Goal: Information Seeking & Learning: Learn about a topic

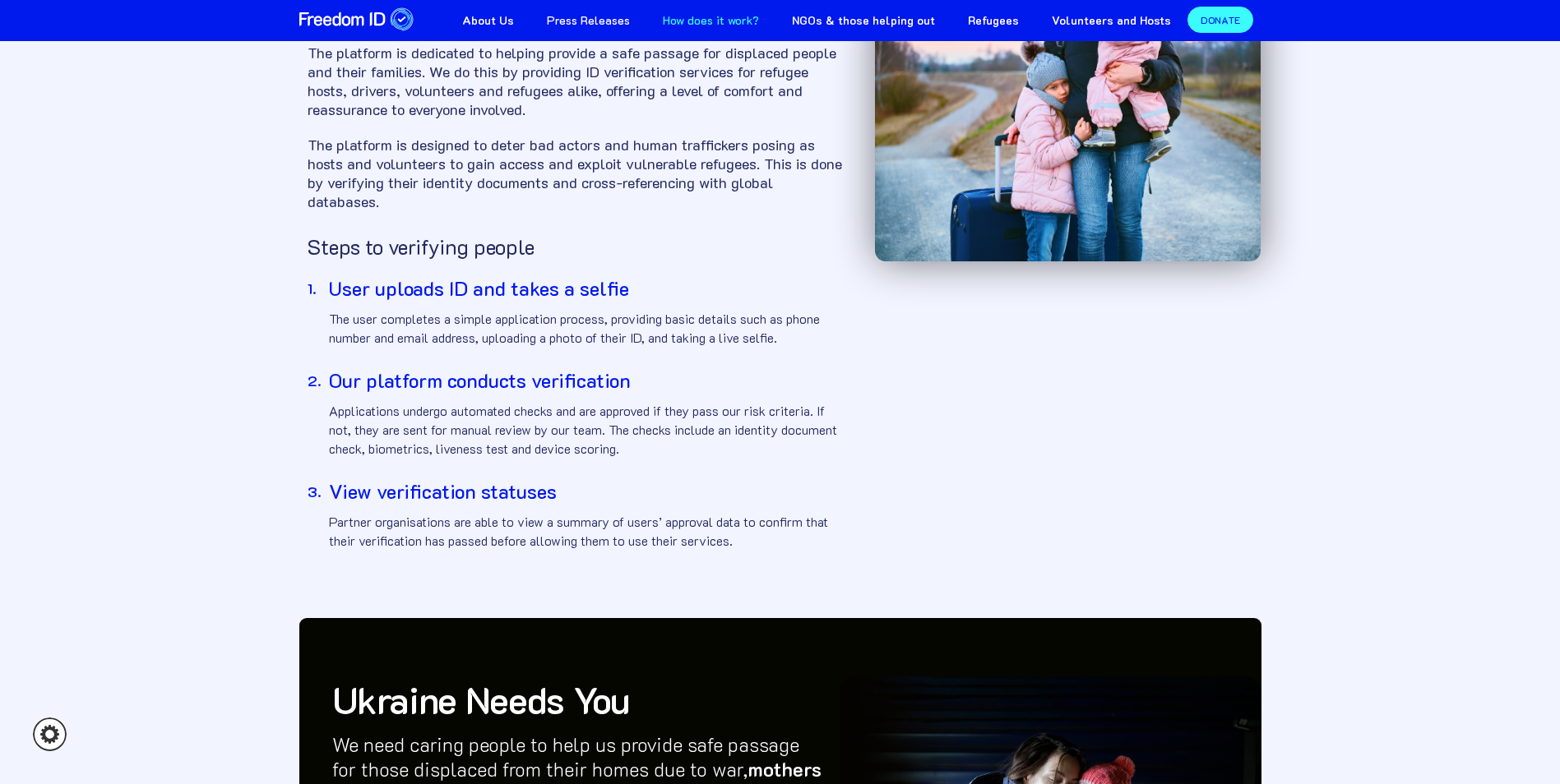
scroll to position [82, 0]
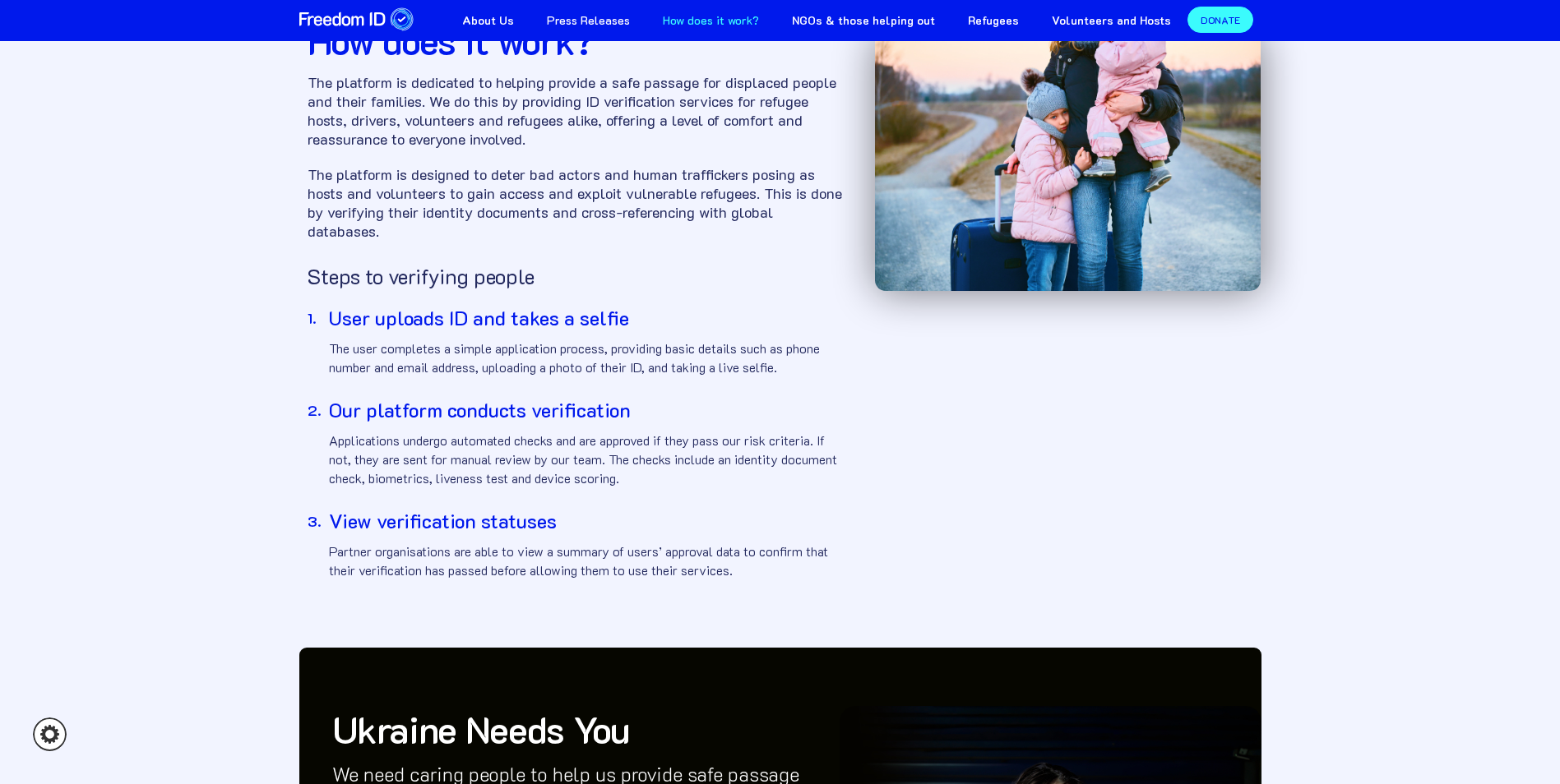
click at [898, 37] on div "About Us Press Releases How does it work? NGOs & those helping out Refugees Vol…" at bounding box center [780, 21] width 1560 height 41
click at [896, 22] on strong "NGOs & those helping out" at bounding box center [862, 20] width 143 height 16
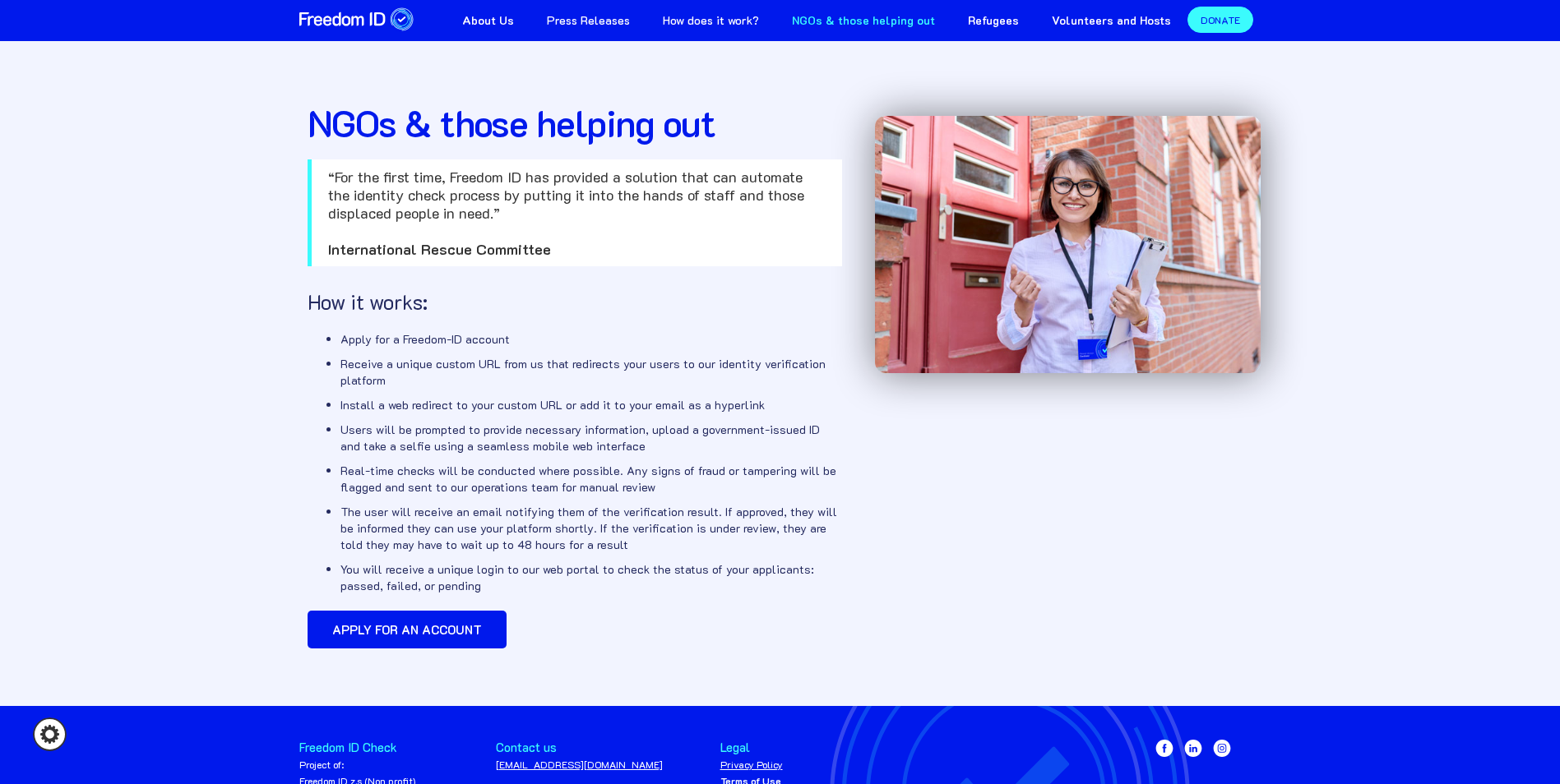
click at [981, 27] on strong "Refugees" at bounding box center [994, 20] width 51 height 16
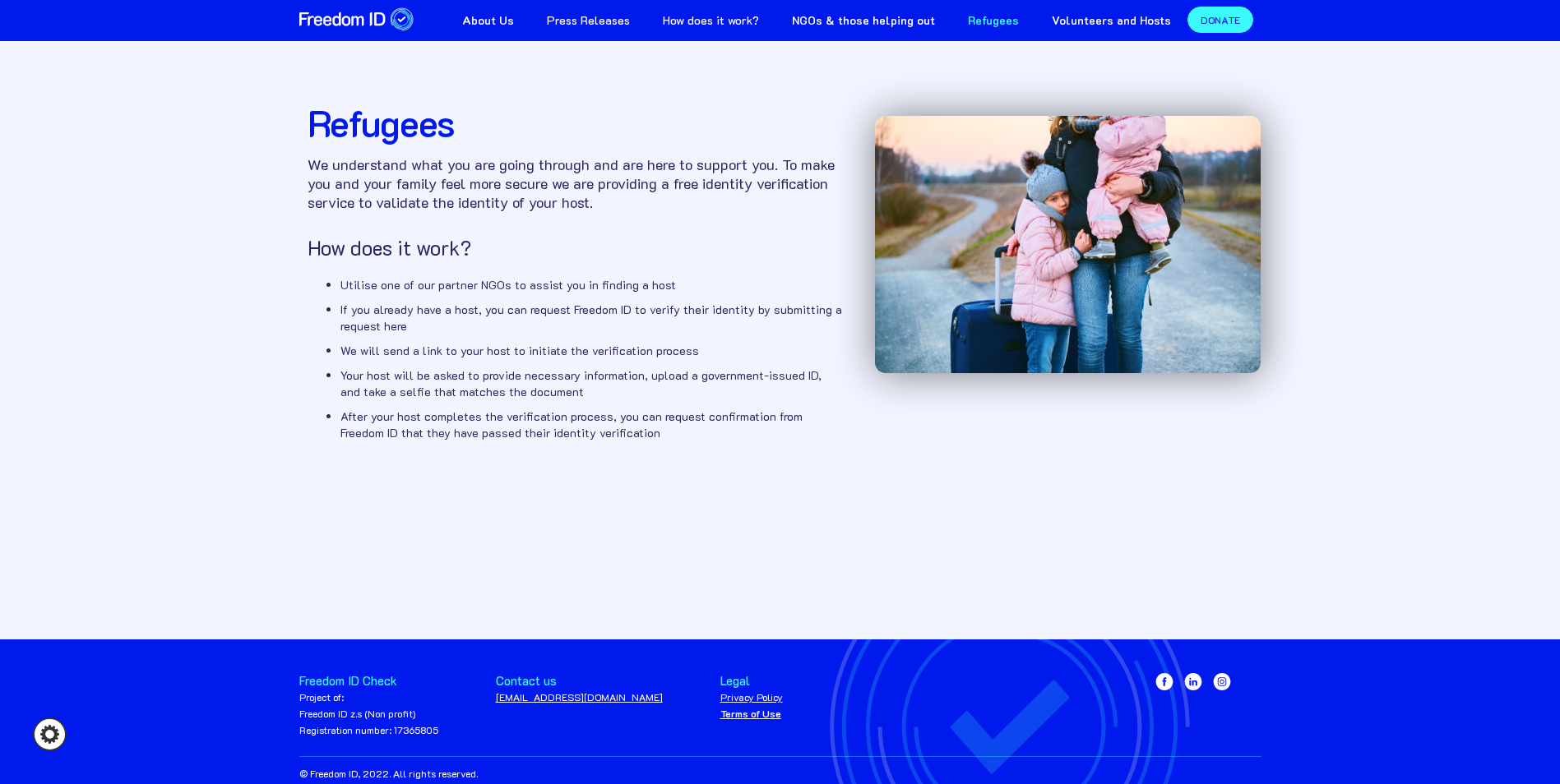
click at [505, 29] on link "About Us" at bounding box center [488, 18] width 85 height 36
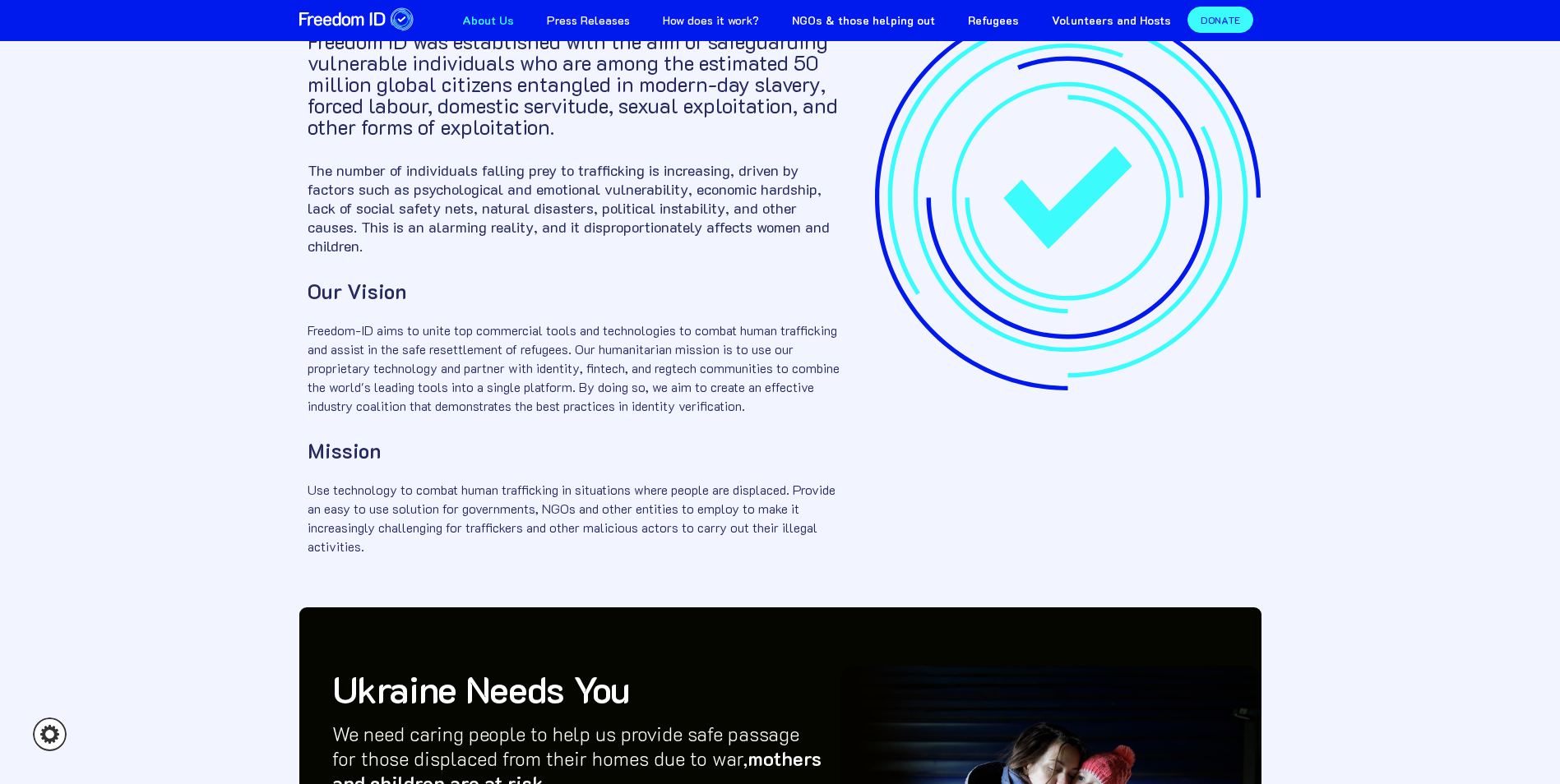
scroll to position [165, 0]
